Goal: Transaction & Acquisition: Book appointment/travel/reservation

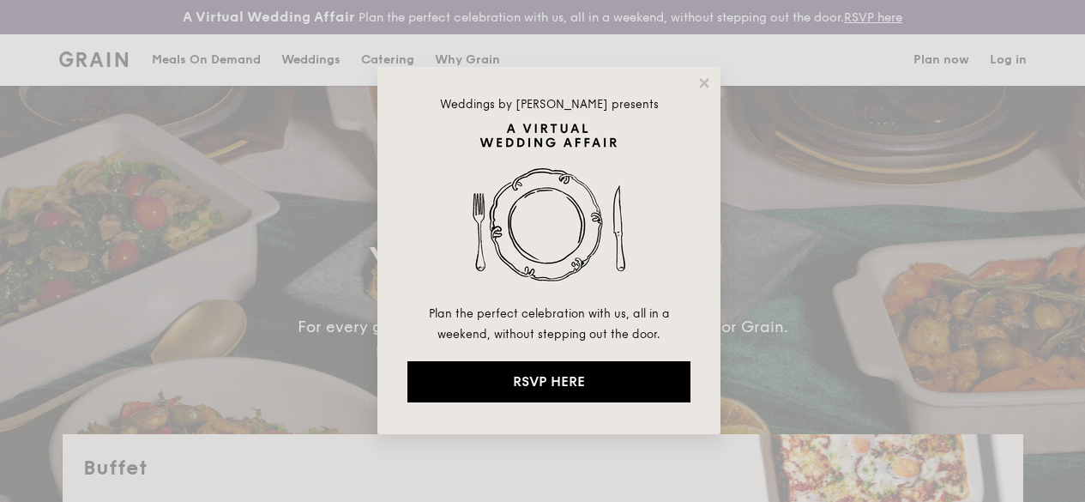
select select
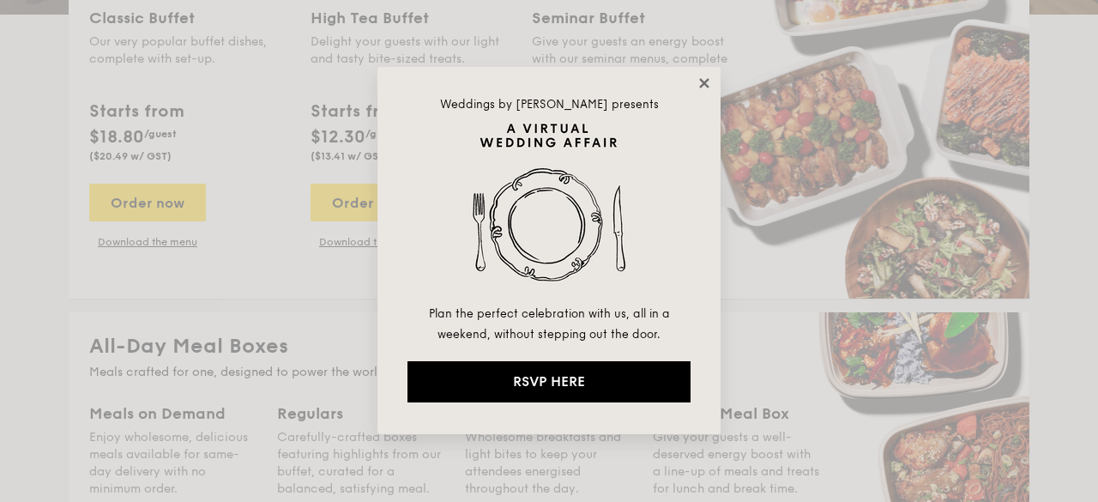
click at [700, 77] on icon at bounding box center [703, 82] width 15 height 15
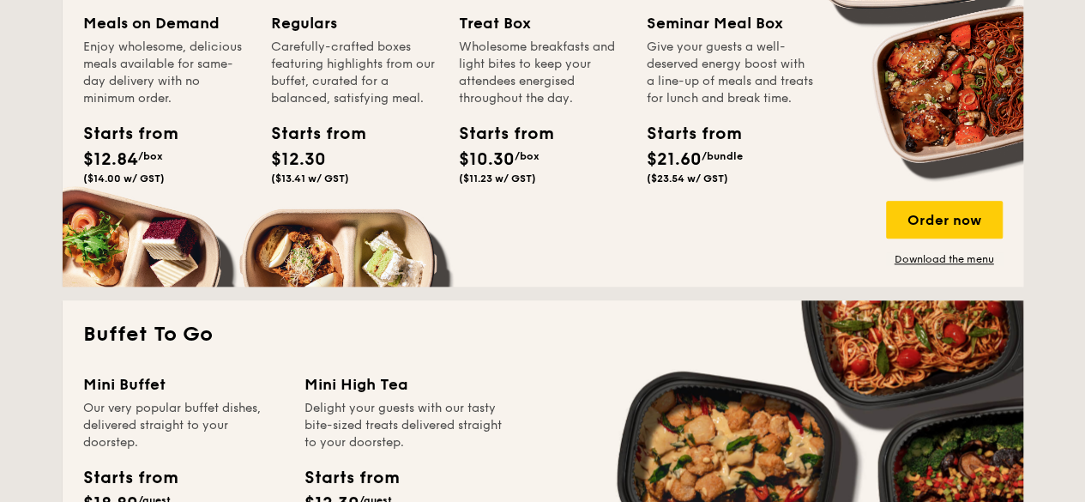
scroll to position [772, 0]
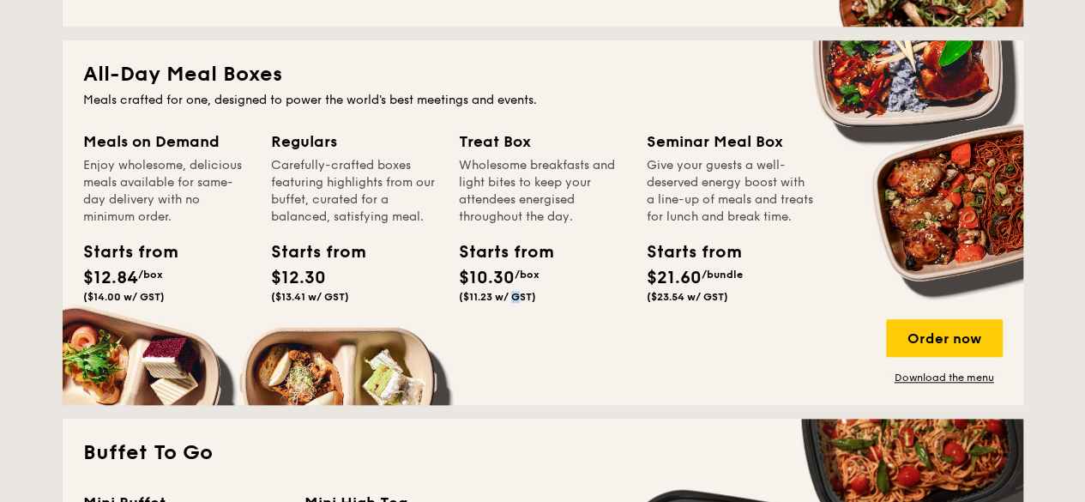
click at [460, 303] on span "($11.23 w/ GST)" at bounding box center [497, 297] width 77 height 12
click at [928, 347] on div "Order now" at bounding box center [944, 338] width 117 height 38
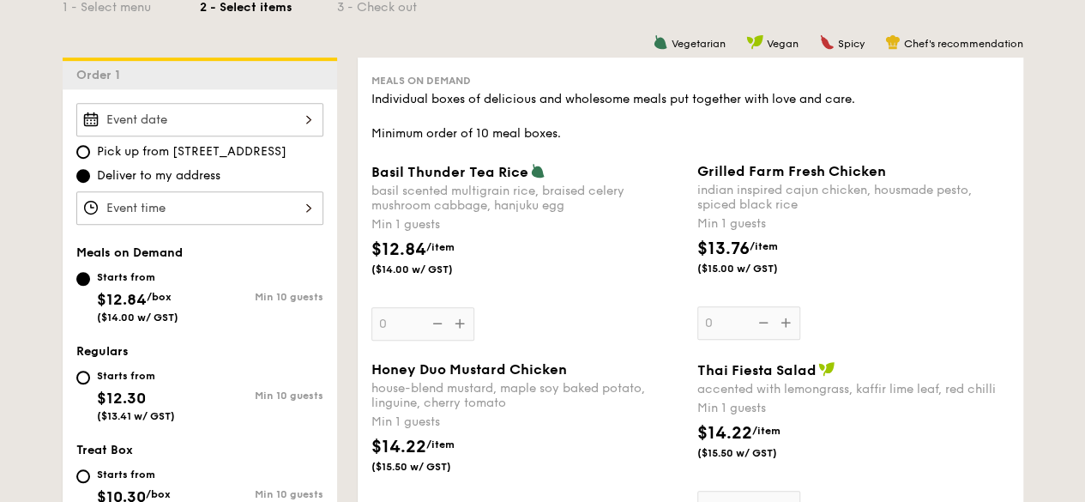
scroll to position [515, 0]
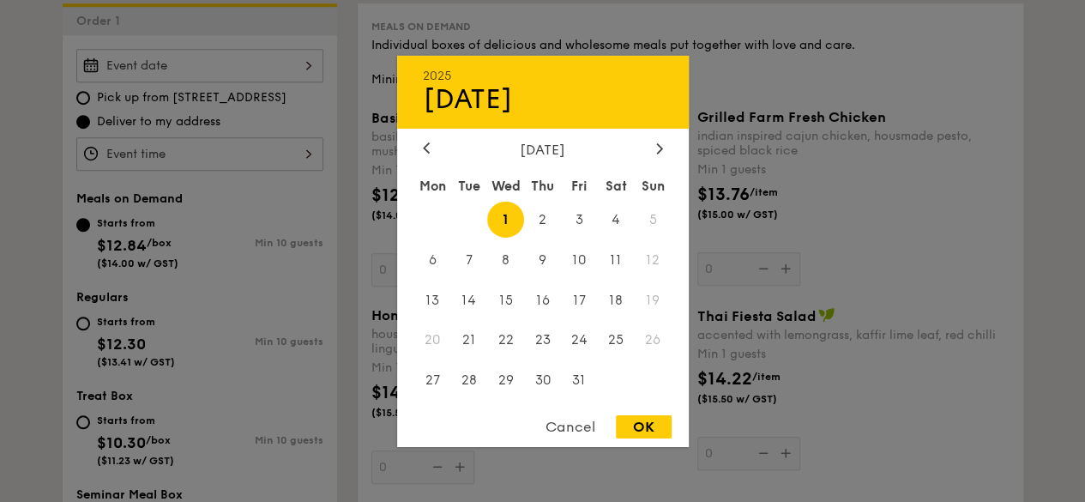
click at [257, 72] on div "2025 Oct [DATE] Tue Wed Thu Fri Sat Sun 1 2 3 4 5 6 7 8 9 10 11 12 13 14 15 16 …" at bounding box center [199, 65] width 247 height 33
click at [544, 213] on span "2" at bounding box center [542, 219] width 37 height 37
click at [582, 217] on span "3" at bounding box center [579, 219] width 37 height 37
click at [646, 417] on div "OK" at bounding box center [644, 426] width 56 height 23
type input "[DATE]"
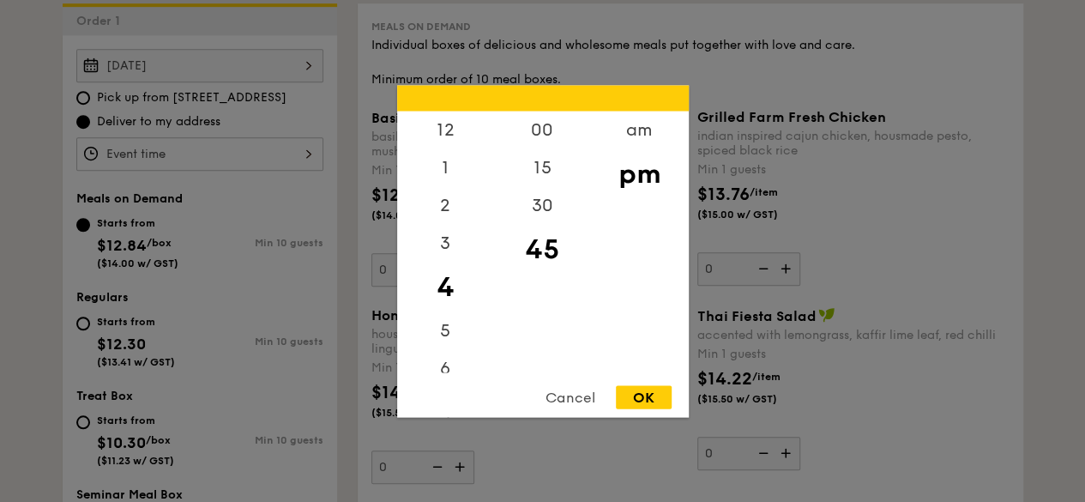
click at [262, 171] on div "12 1 2 3 4 5 6 7 8 9 10 11 00 15 30 45 am pm Cancel OK" at bounding box center [199, 153] width 247 height 33
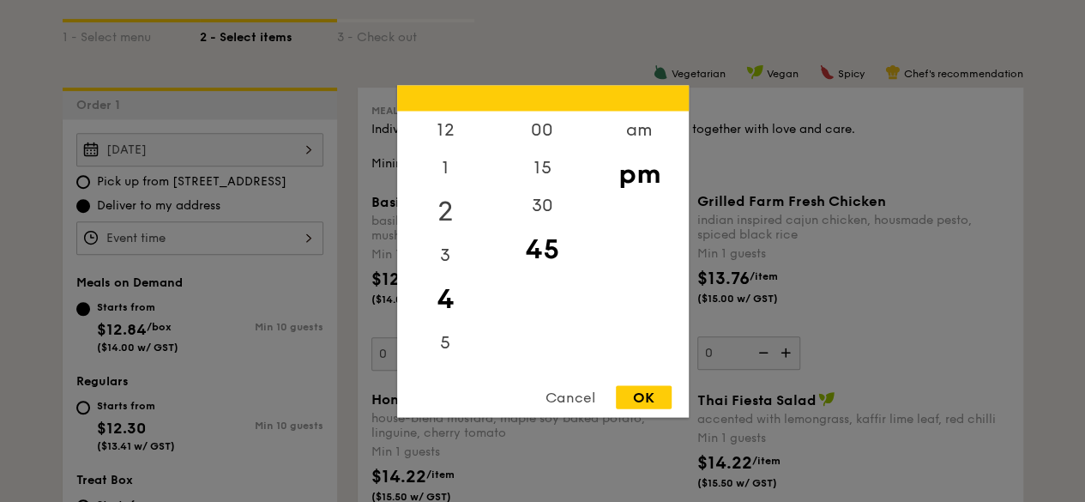
scroll to position [429, 0]
click at [446, 129] on div "12" at bounding box center [445, 136] width 97 height 50
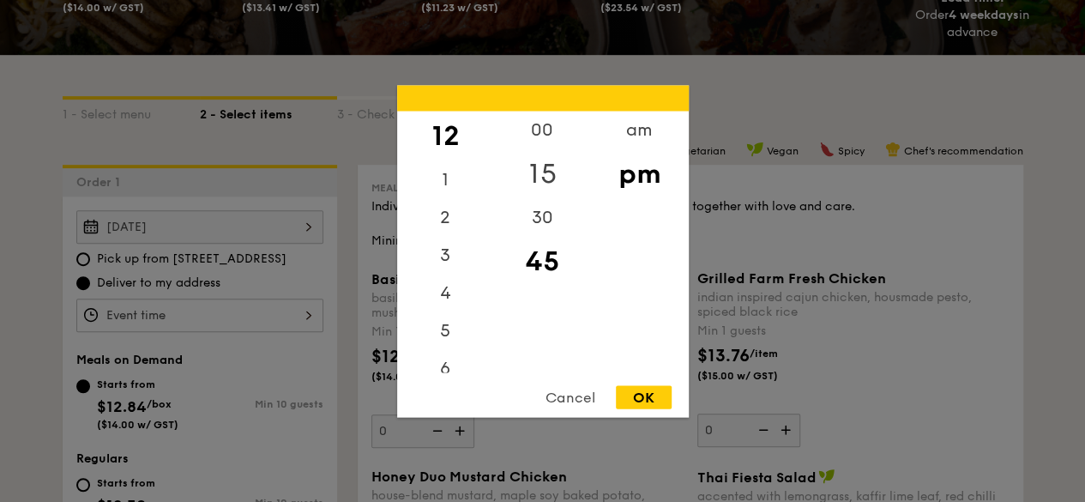
scroll to position [257, 0]
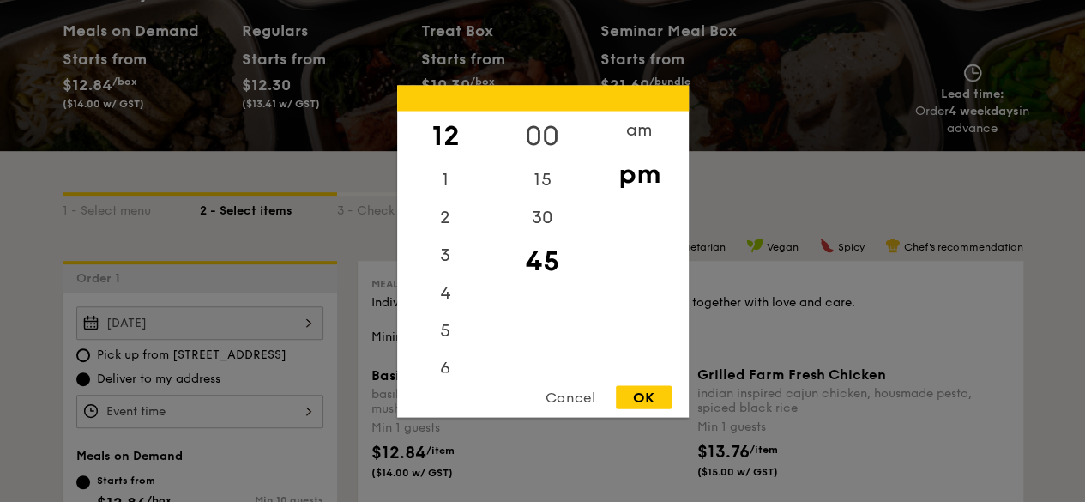
click at [535, 127] on div "00" at bounding box center [542, 136] width 97 height 50
click at [631, 391] on div "OK" at bounding box center [644, 396] width 56 height 23
type input "12:00PM"
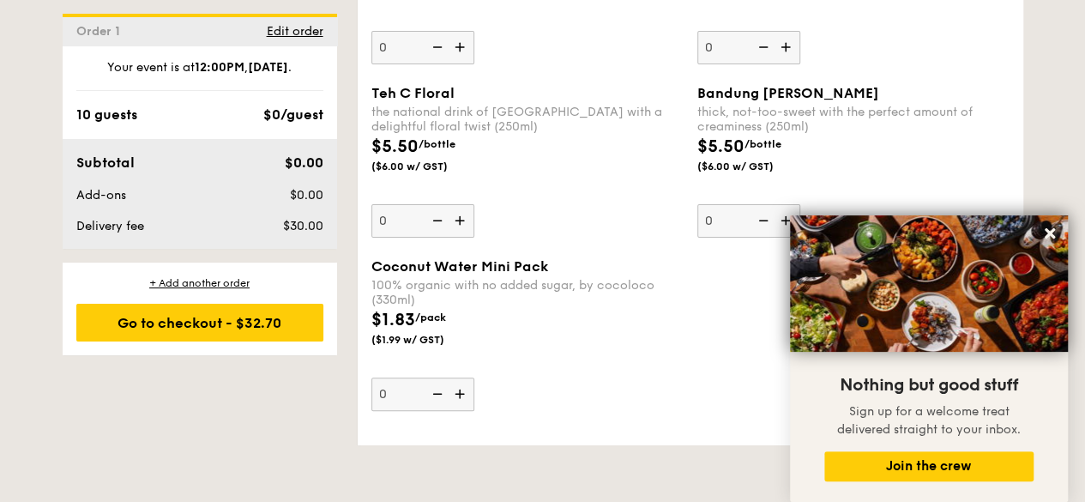
scroll to position [3860, 0]
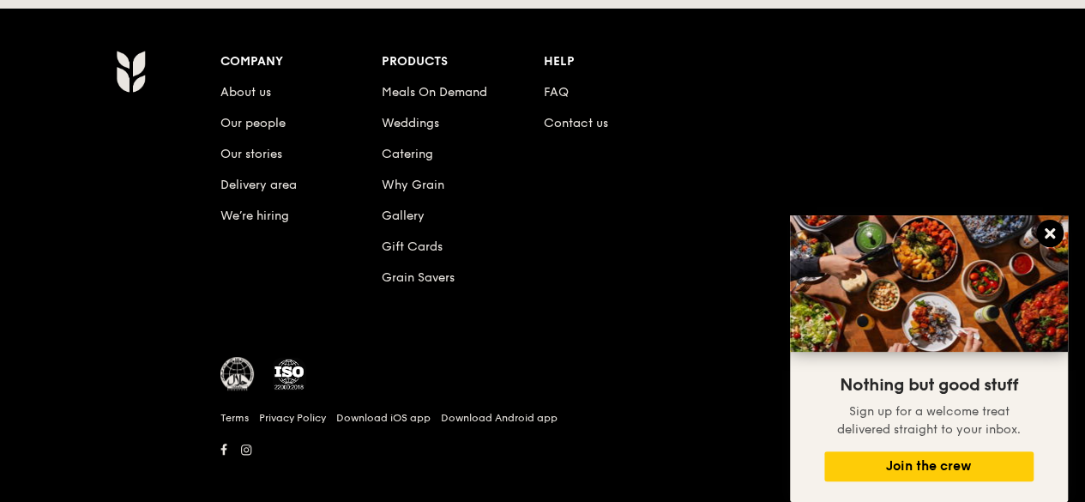
click at [1052, 236] on icon at bounding box center [1050, 233] width 10 height 10
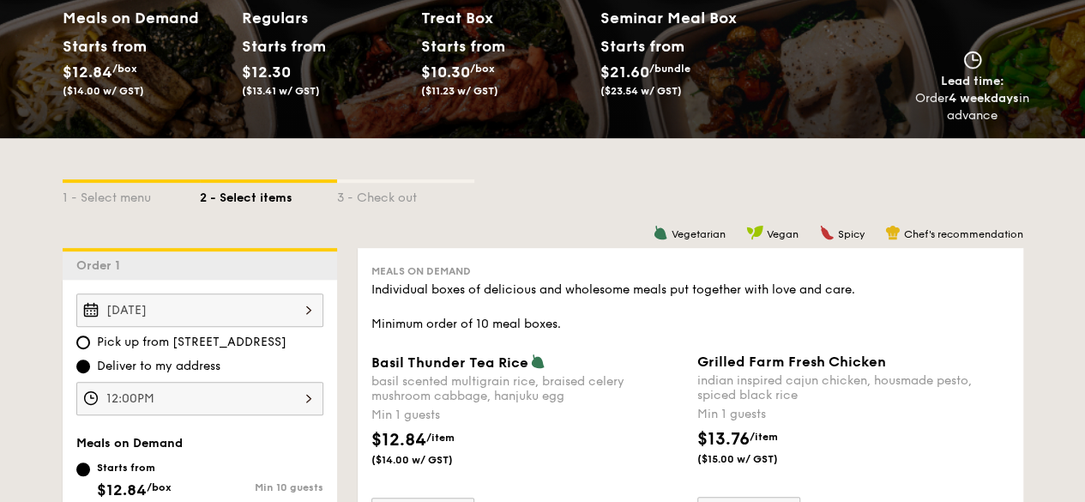
scroll to position [0, 0]
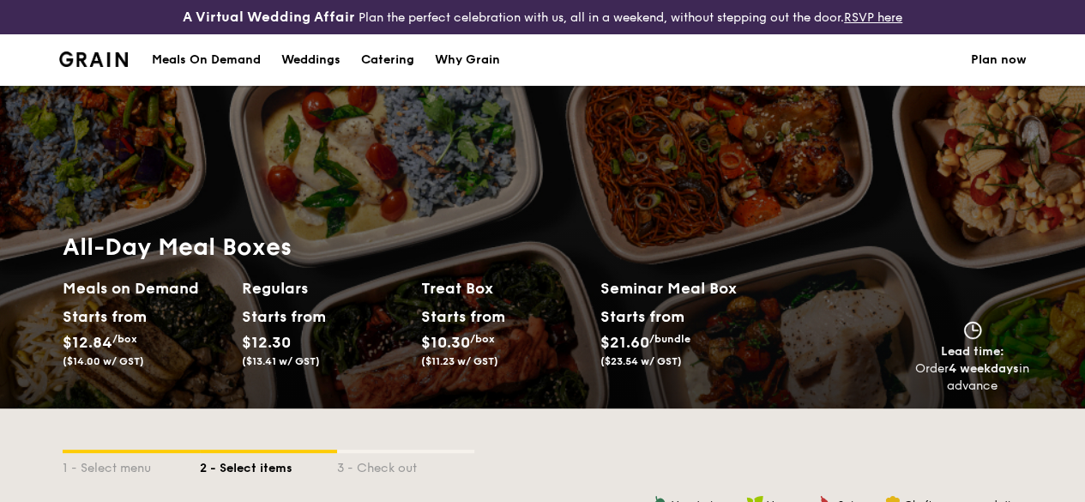
click at [230, 68] on div "Meals On Demand" at bounding box center [206, 59] width 109 height 51
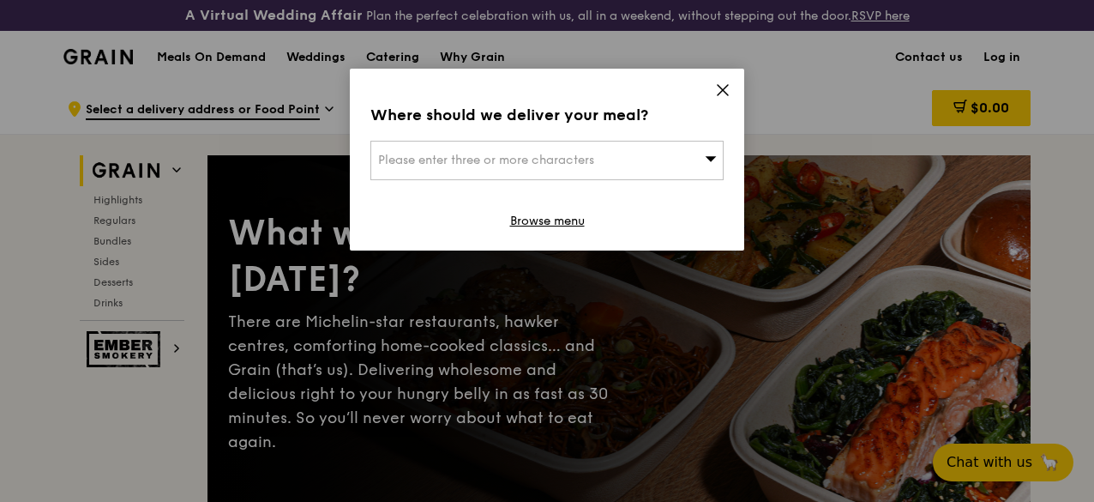
click at [677, 167] on div "Please enter three or more characters" at bounding box center [547, 160] width 353 height 39
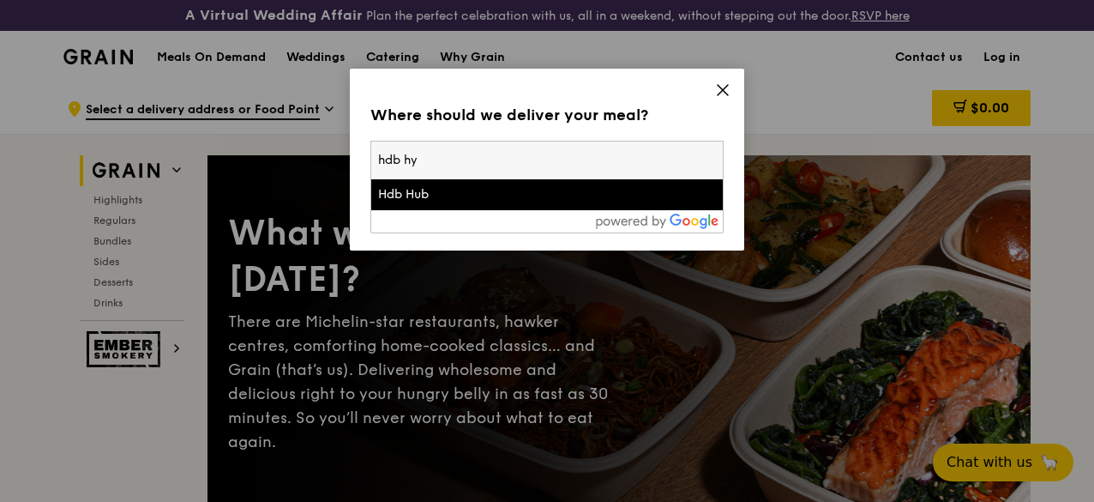
type input "hdb hy"
click at [443, 188] on div "Hdb Hub" at bounding box center [505, 194] width 254 height 17
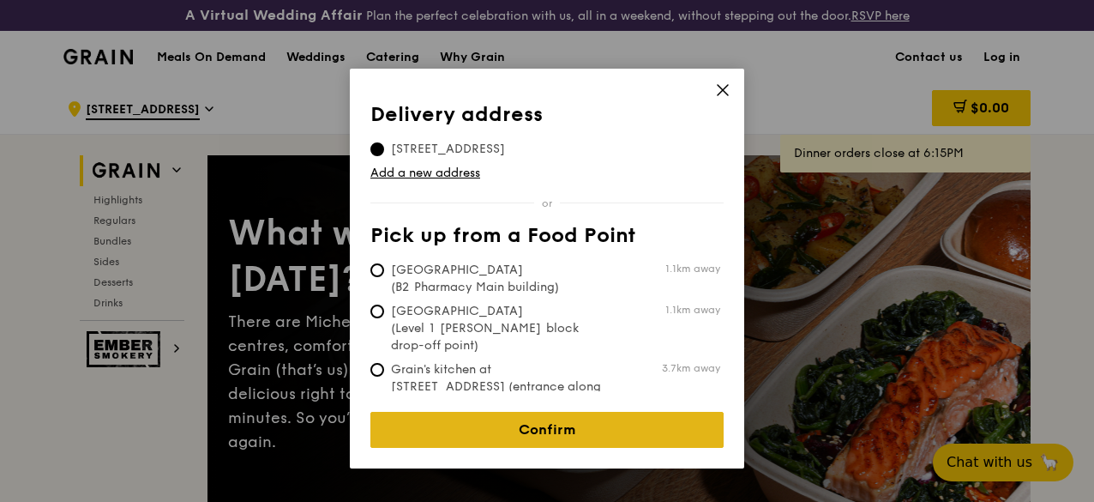
click at [551, 412] on link "Confirm" at bounding box center [547, 430] width 353 height 36
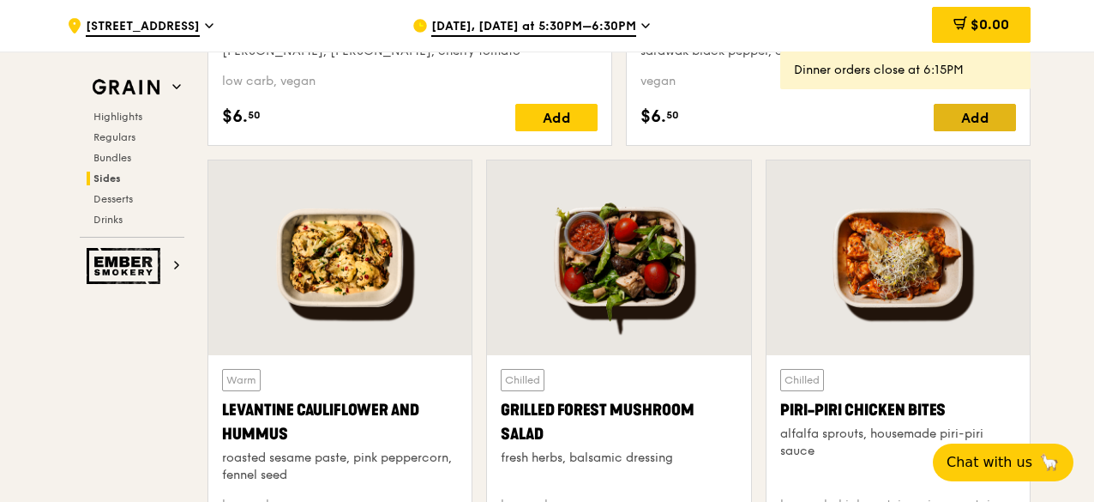
scroll to position [4031, 0]
